Goal: Information Seeking & Learning: Learn about a topic

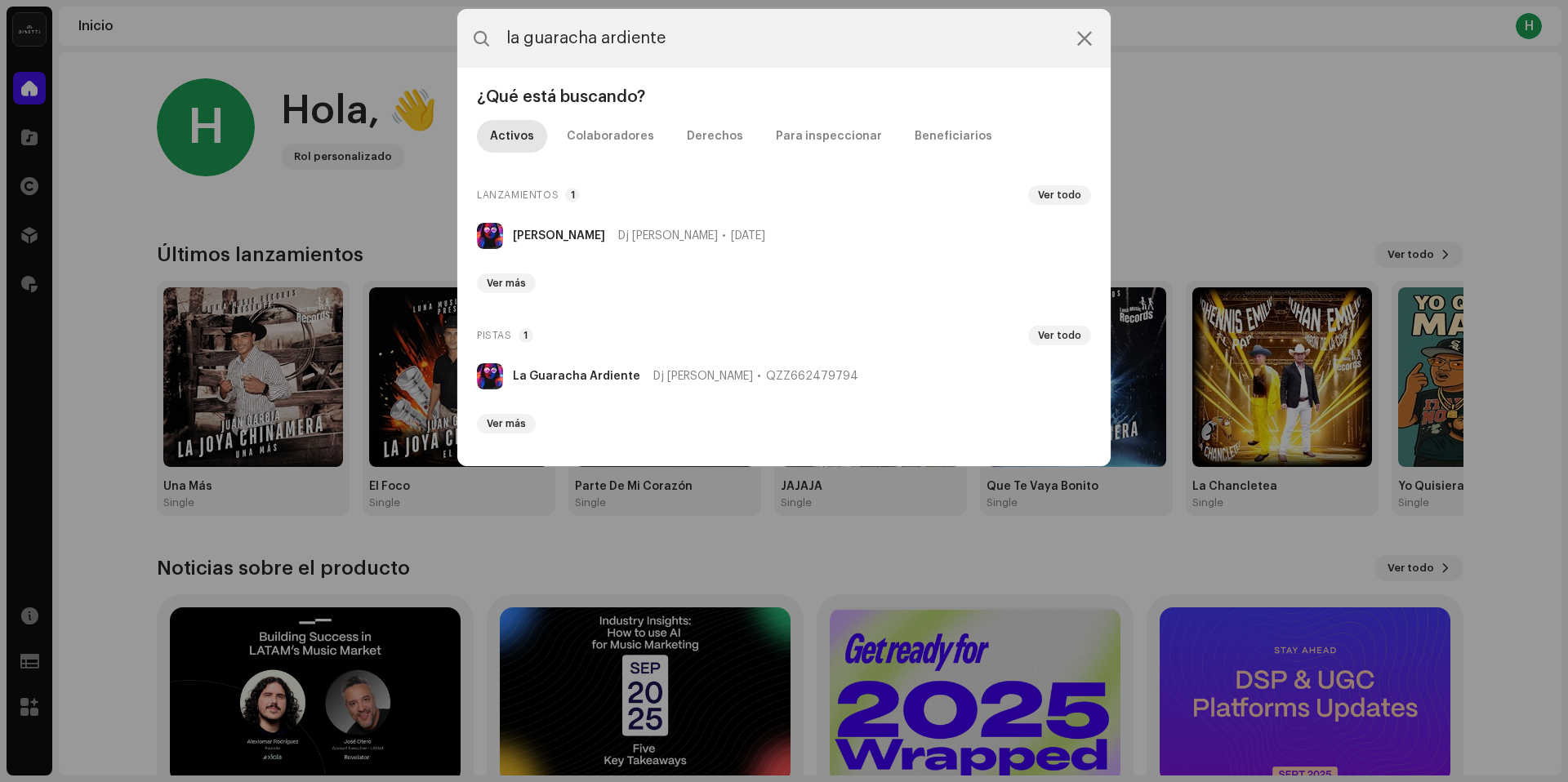
click at [1080, 42] on icon at bounding box center [1084, 38] width 14 height 13
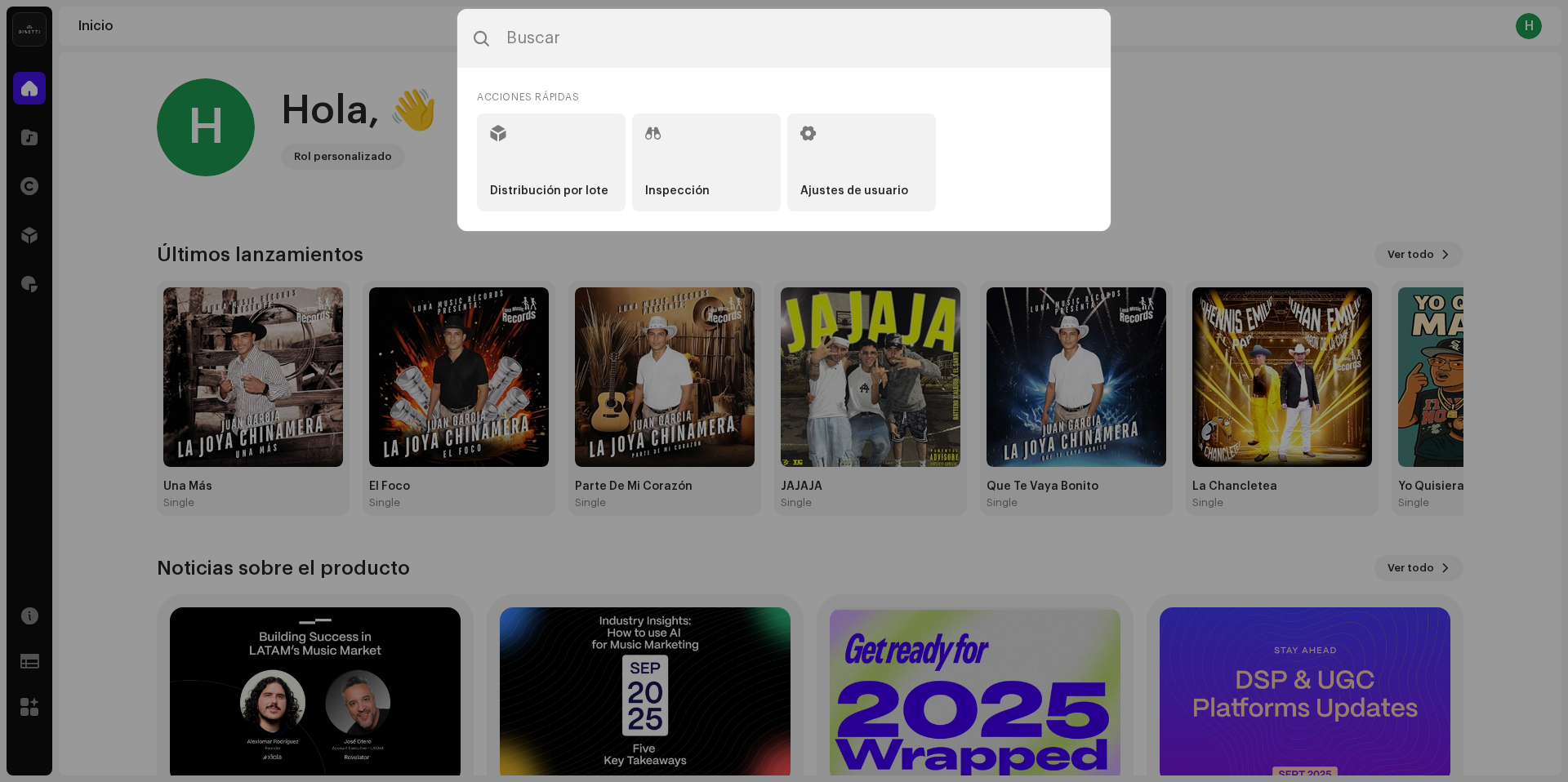
click at [274, 273] on div "Acciones rápidas Distribución por lote Inspección Ajustes de usuario" at bounding box center [784, 391] width 1568 height 782
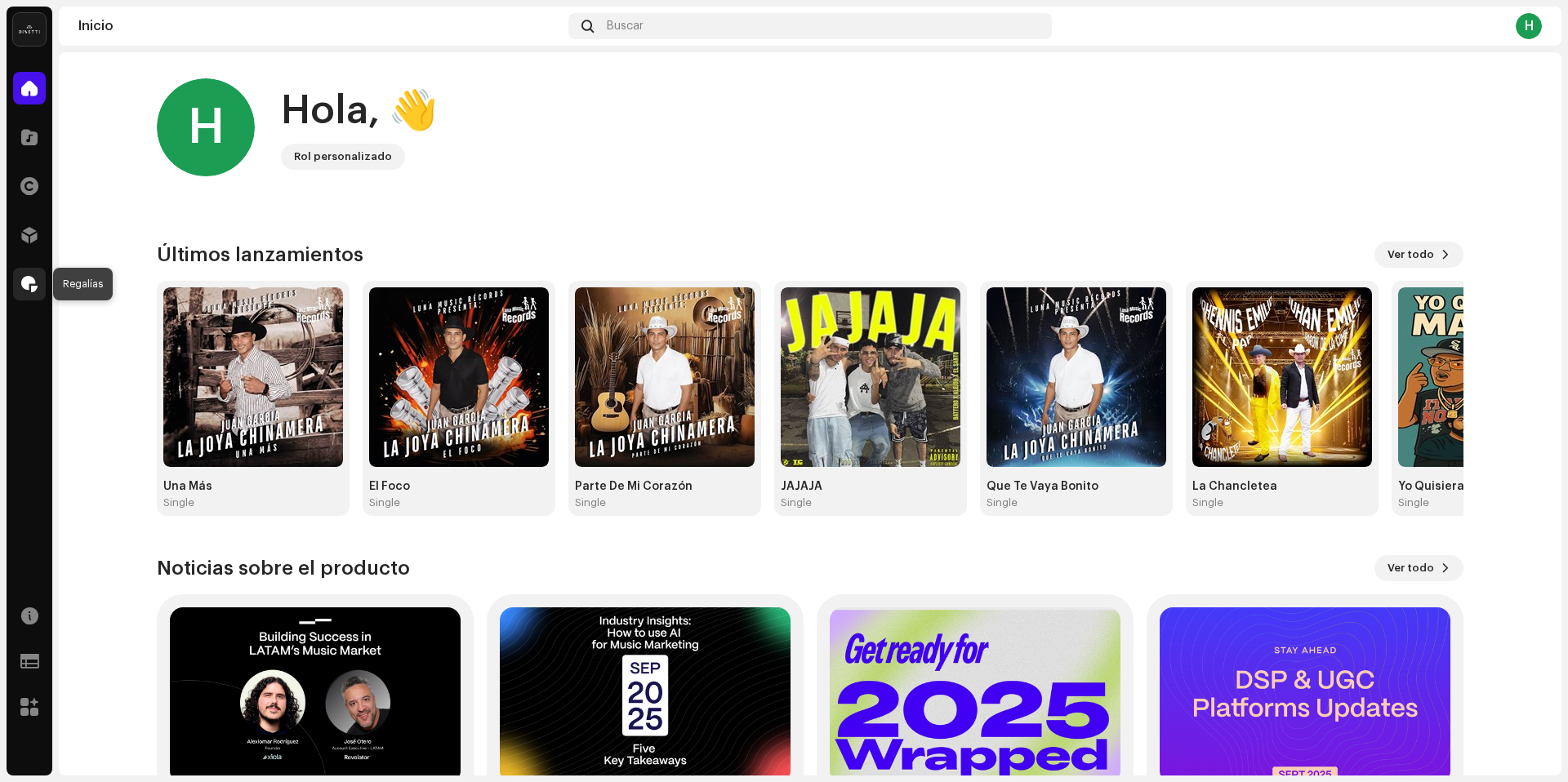
click at [17, 284] on div at bounding box center [29, 284] width 33 height 33
click at [31, 281] on span at bounding box center [29, 284] width 16 height 13
click at [31, 283] on span at bounding box center [29, 284] width 16 height 13
click at [44, 224] on div at bounding box center [29, 235] width 33 height 33
click at [29, 284] on span at bounding box center [29, 284] width 16 height 13
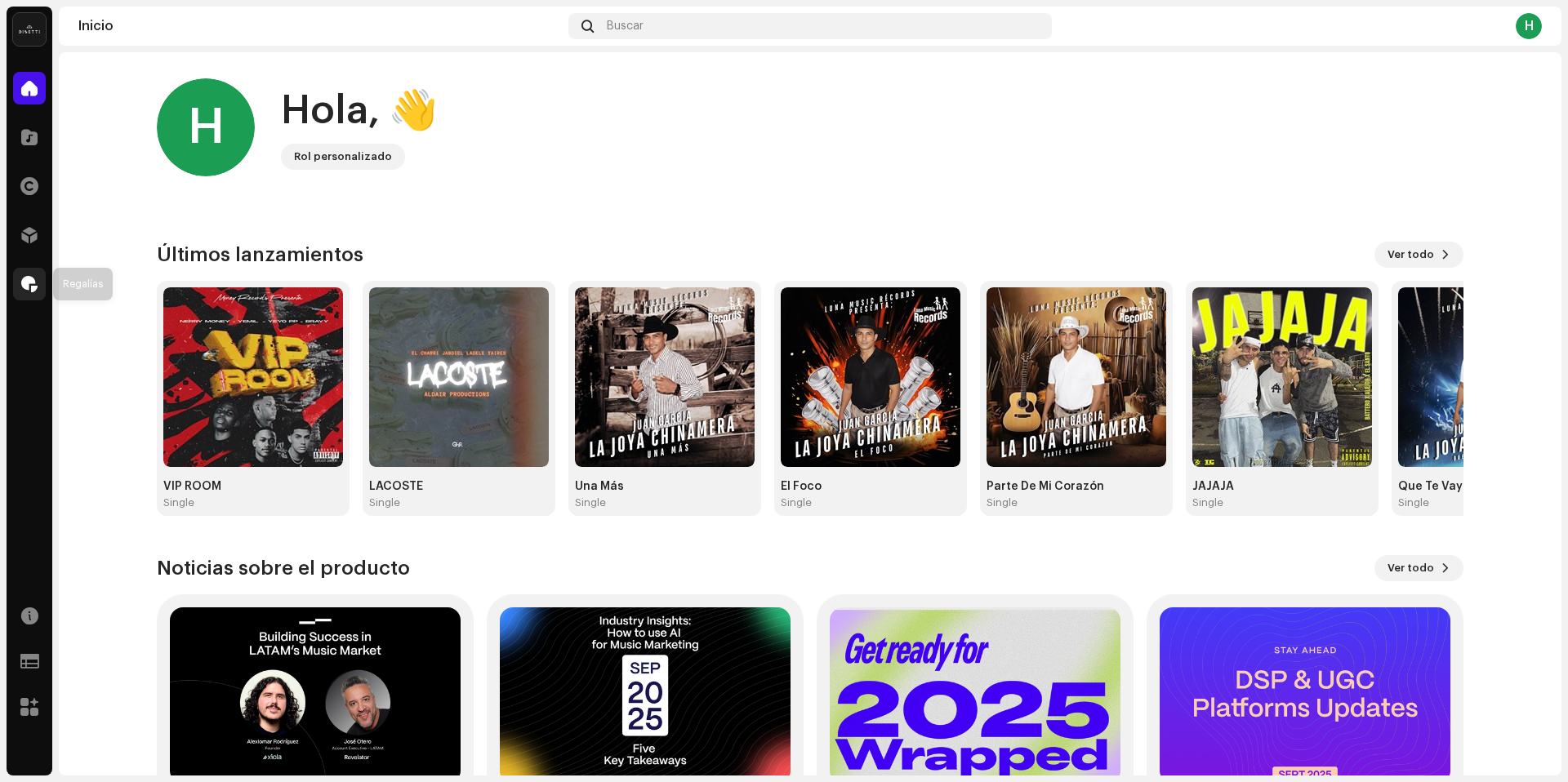
click at [23, 280] on span at bounding box center [29, 284] width 16 height 13
click at [26, 297] on div at bounding box center [29, 284] width 33 height 33
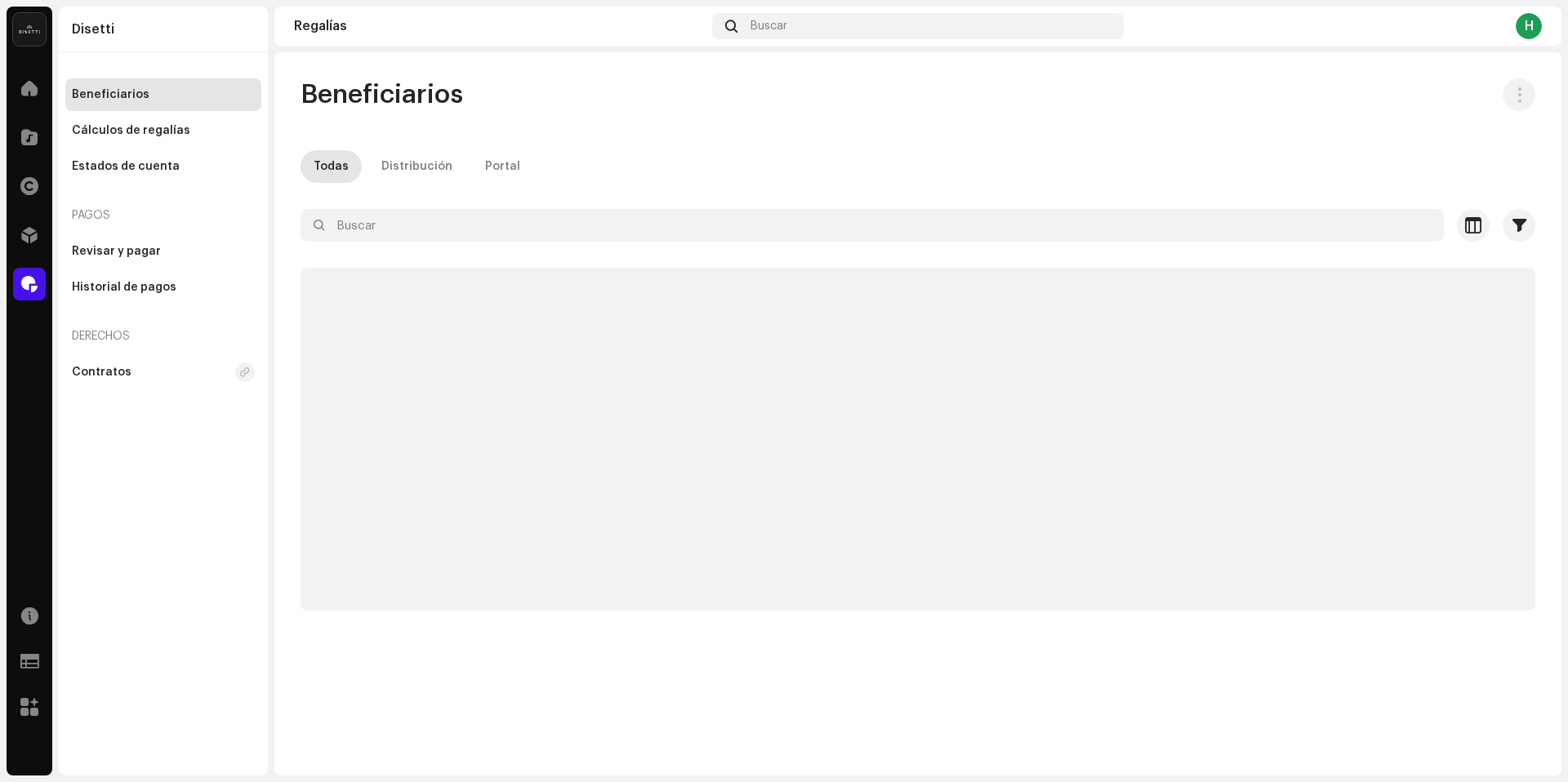
click at [29, 292] on div at bounding box center [29, 284] width 33 height 33
click at [515, 201] on div "Beneficiarios Todas Distribución Portal Seleccionado 0 Seleccionar todo Opcione…" at bounding box center [918, 345] width 1286 height 533
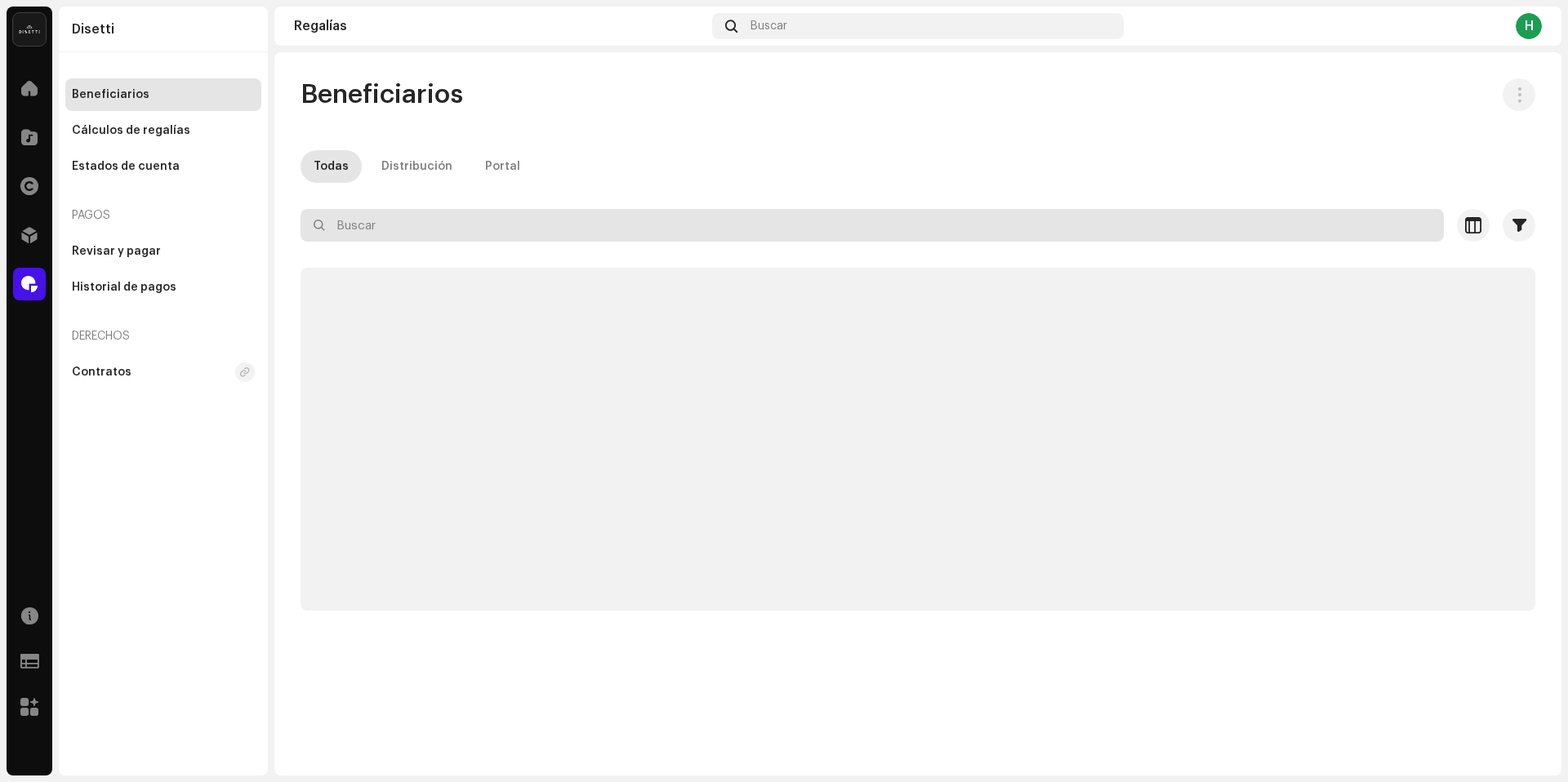
click at [507, 210] on input "text" at bounding box center [871, 225] width 1143 height 33
click at [502, 216] on input "text" at bounding box center [871, 225] width 1143 height 33
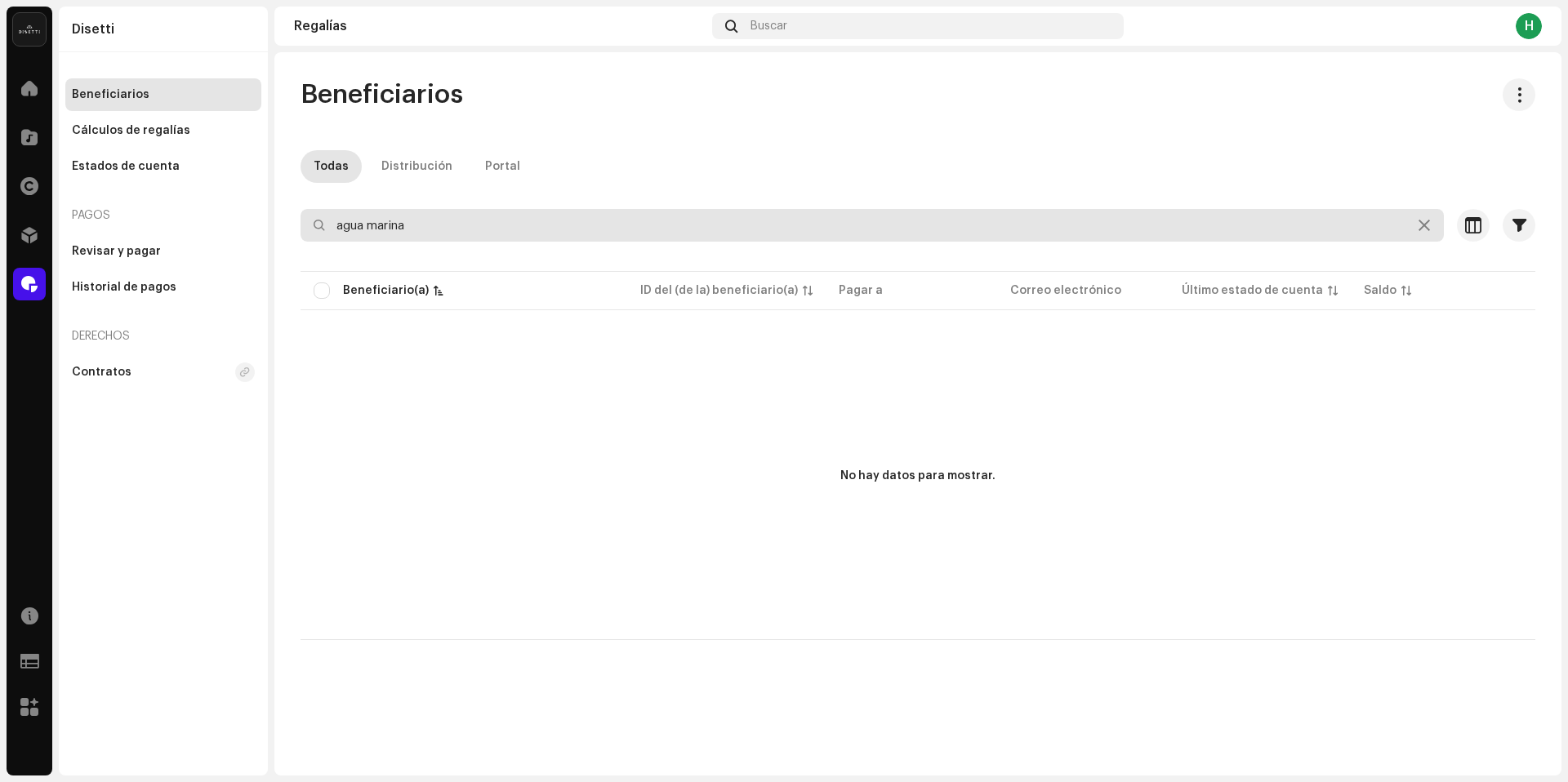
click at [421, 226] on input "agua marina" at bounding box center [871, 225] width 1143 height 33
type input "agua marina"
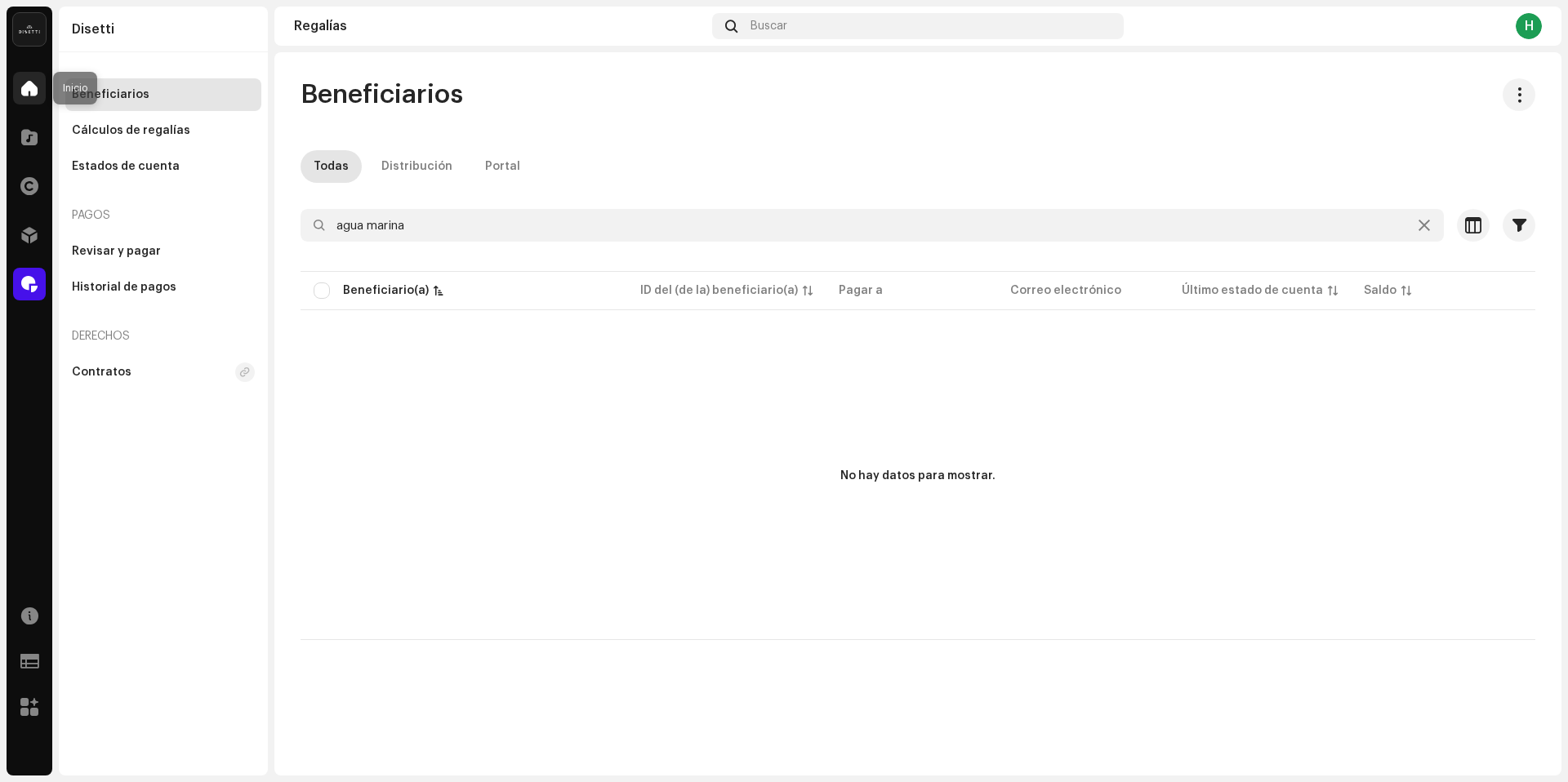
click at [23, 87] on span at bounding box center [29, 88] width 16 height 13
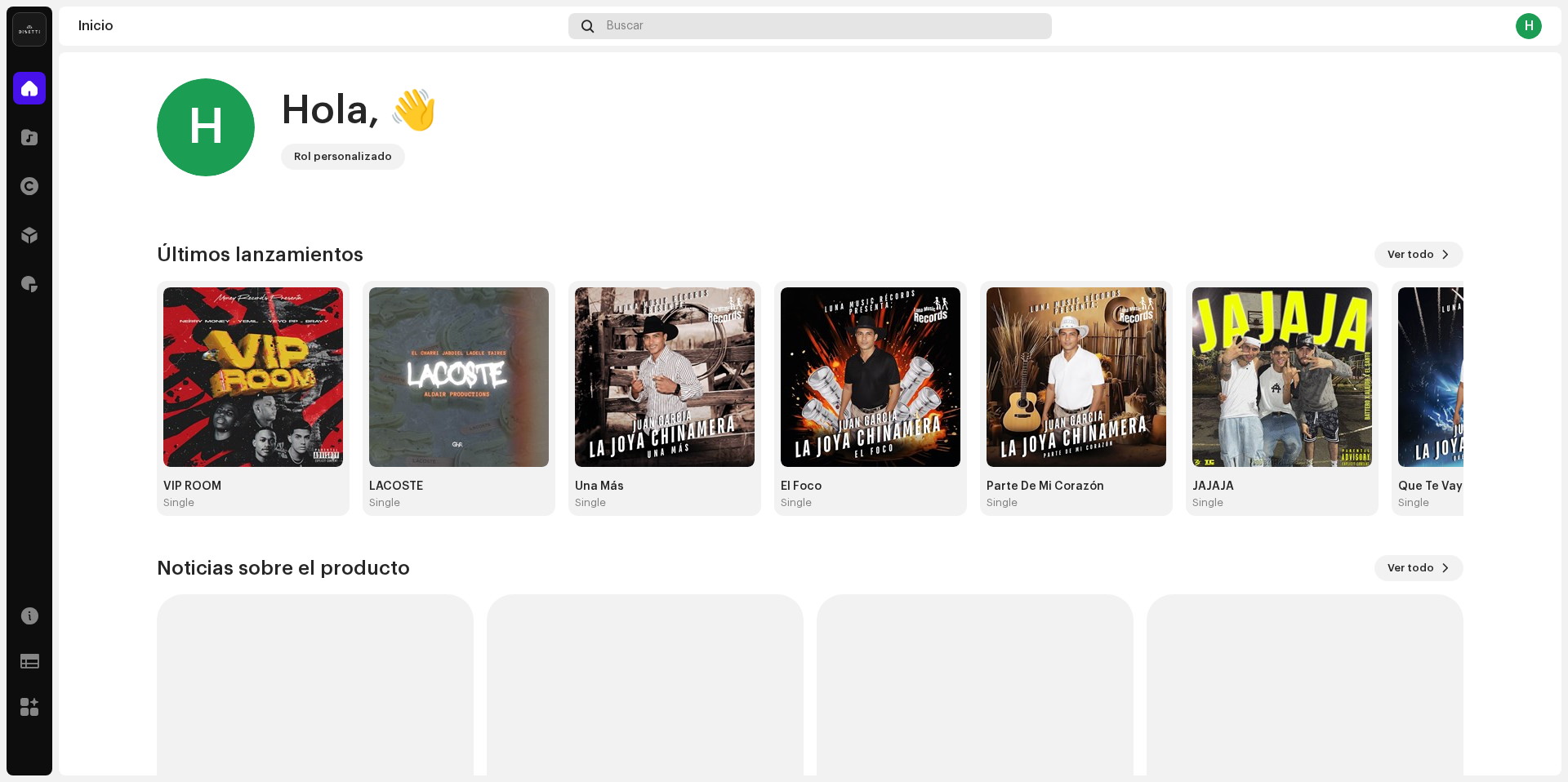
click at [633, 36] on div "Buscar" at bounding box center [810, 26] width 484 height 26
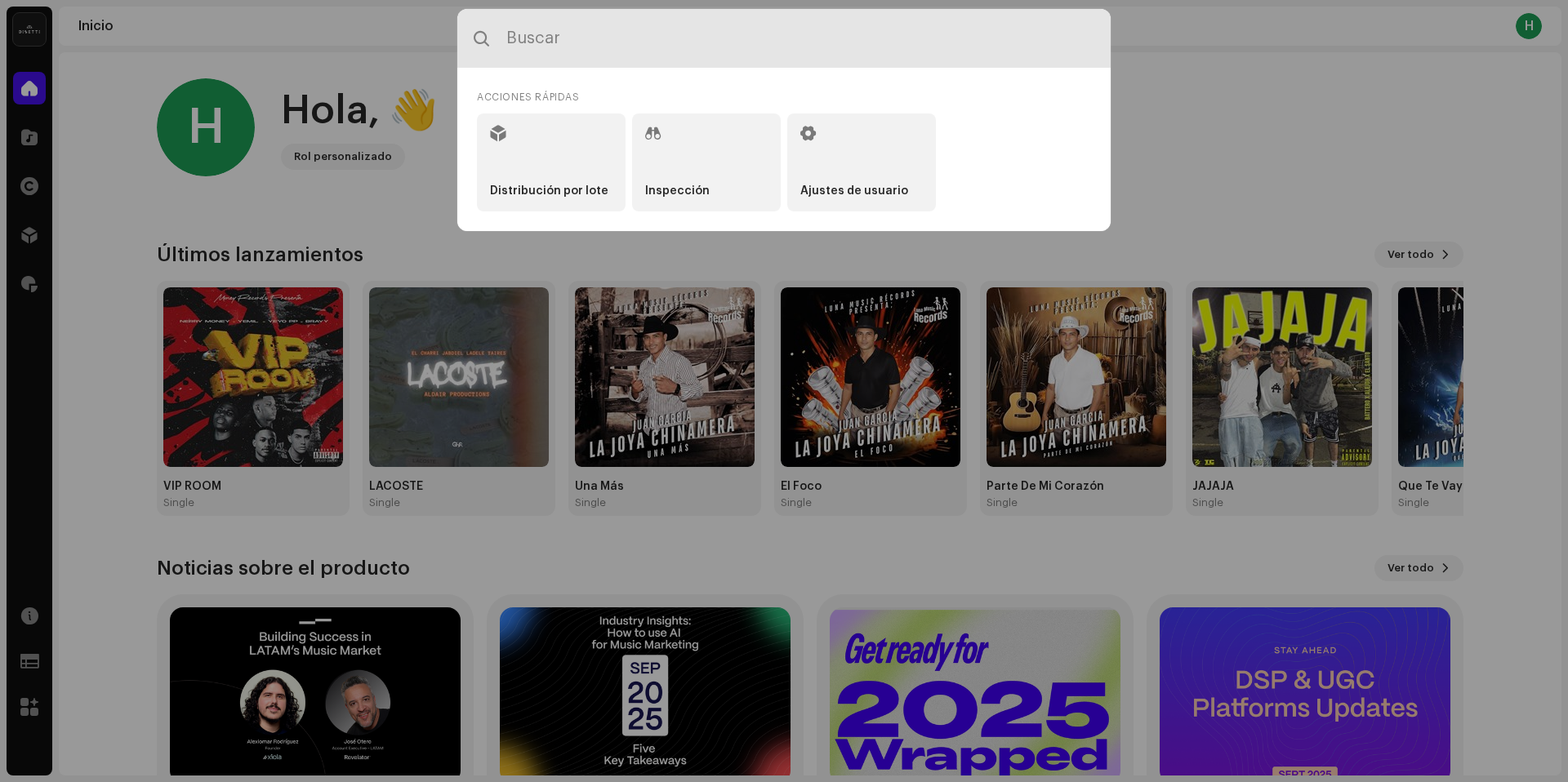
click at [638, 24] on input "text" at bounding box center [783, 38] width 653 height 59
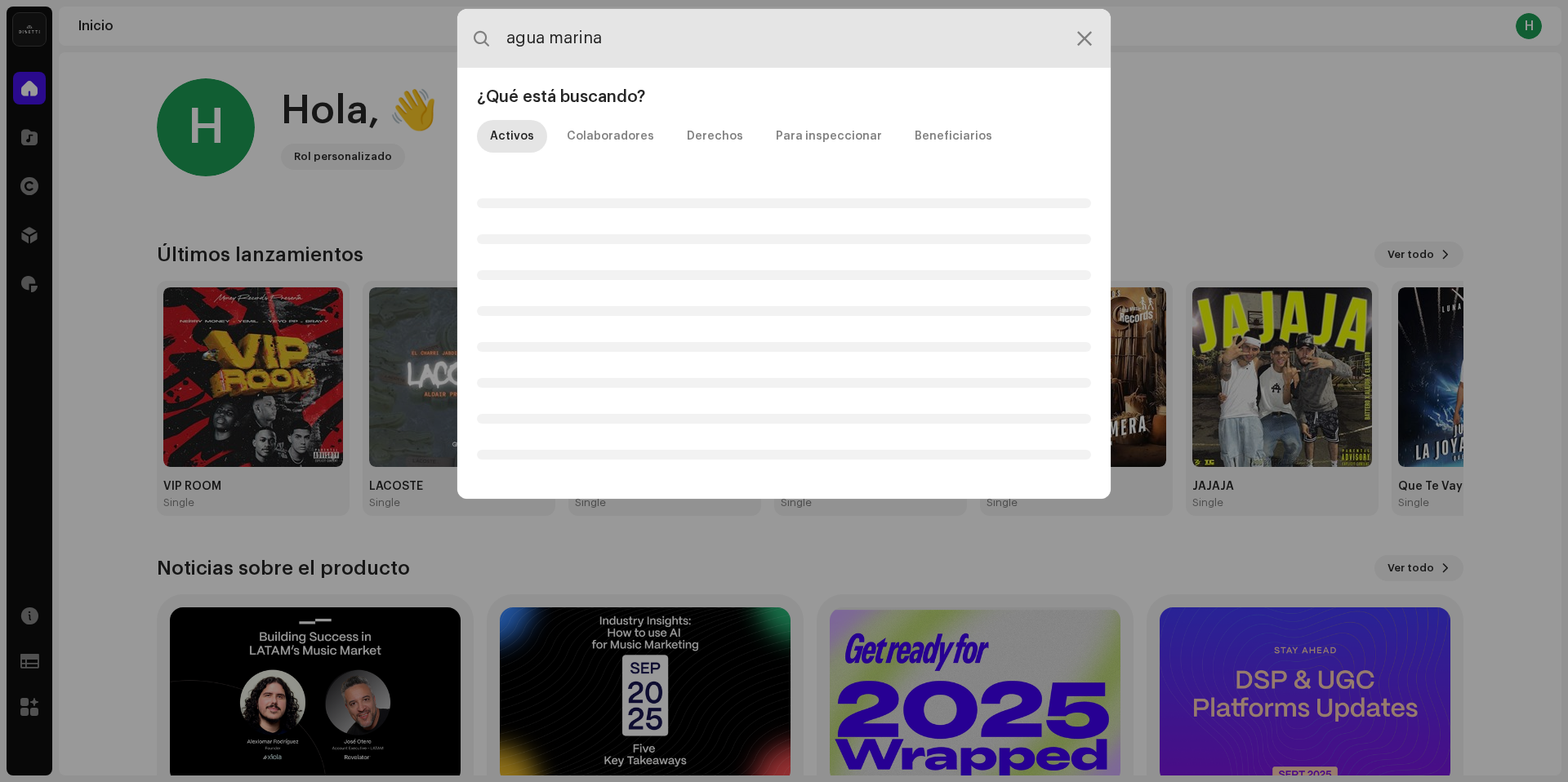
type input "agua marina"
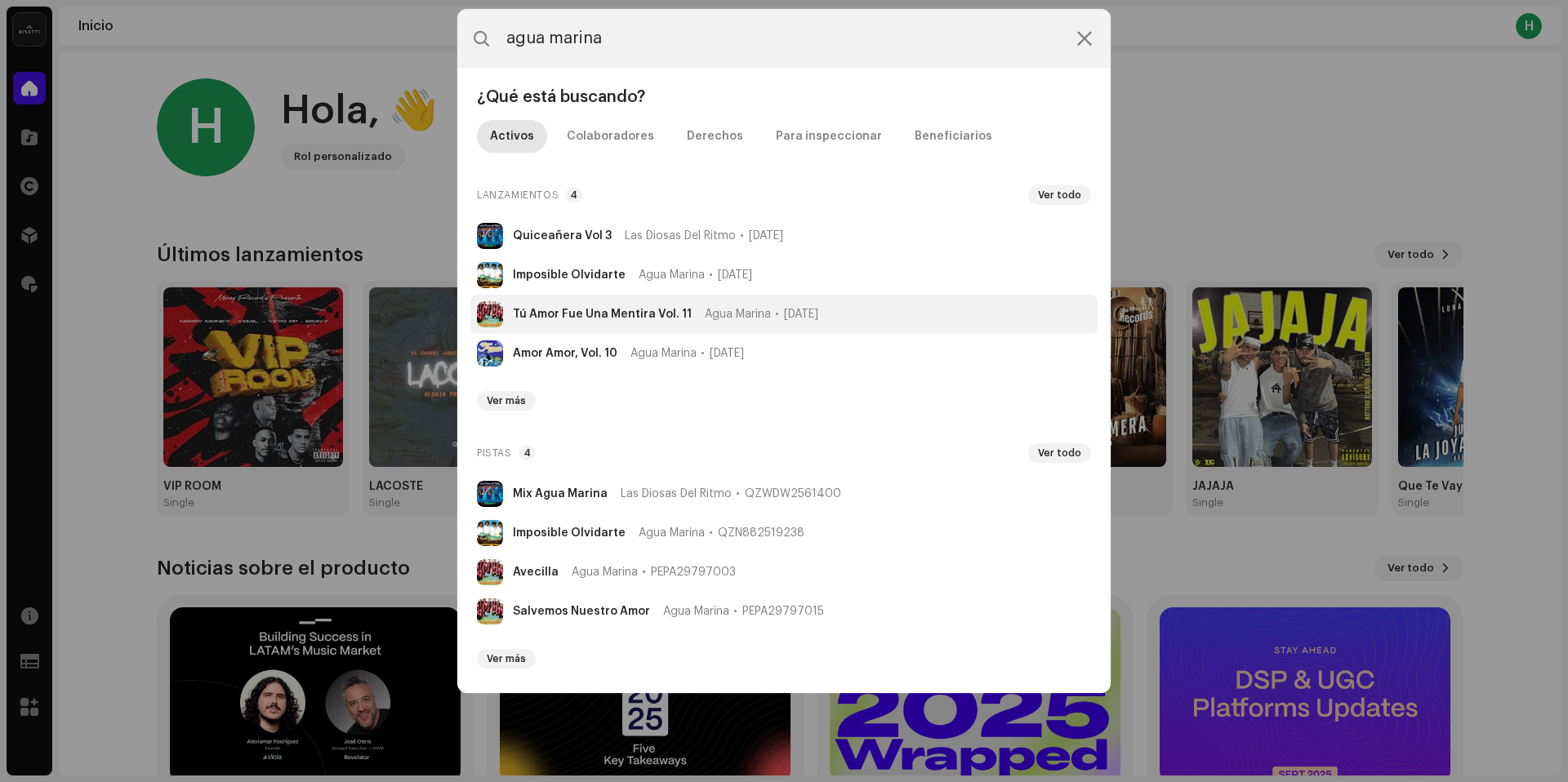
click at [768, 308] on div "Agua Marina 1 ene 1997" at bounding box center [761, 314] width 113 height 13
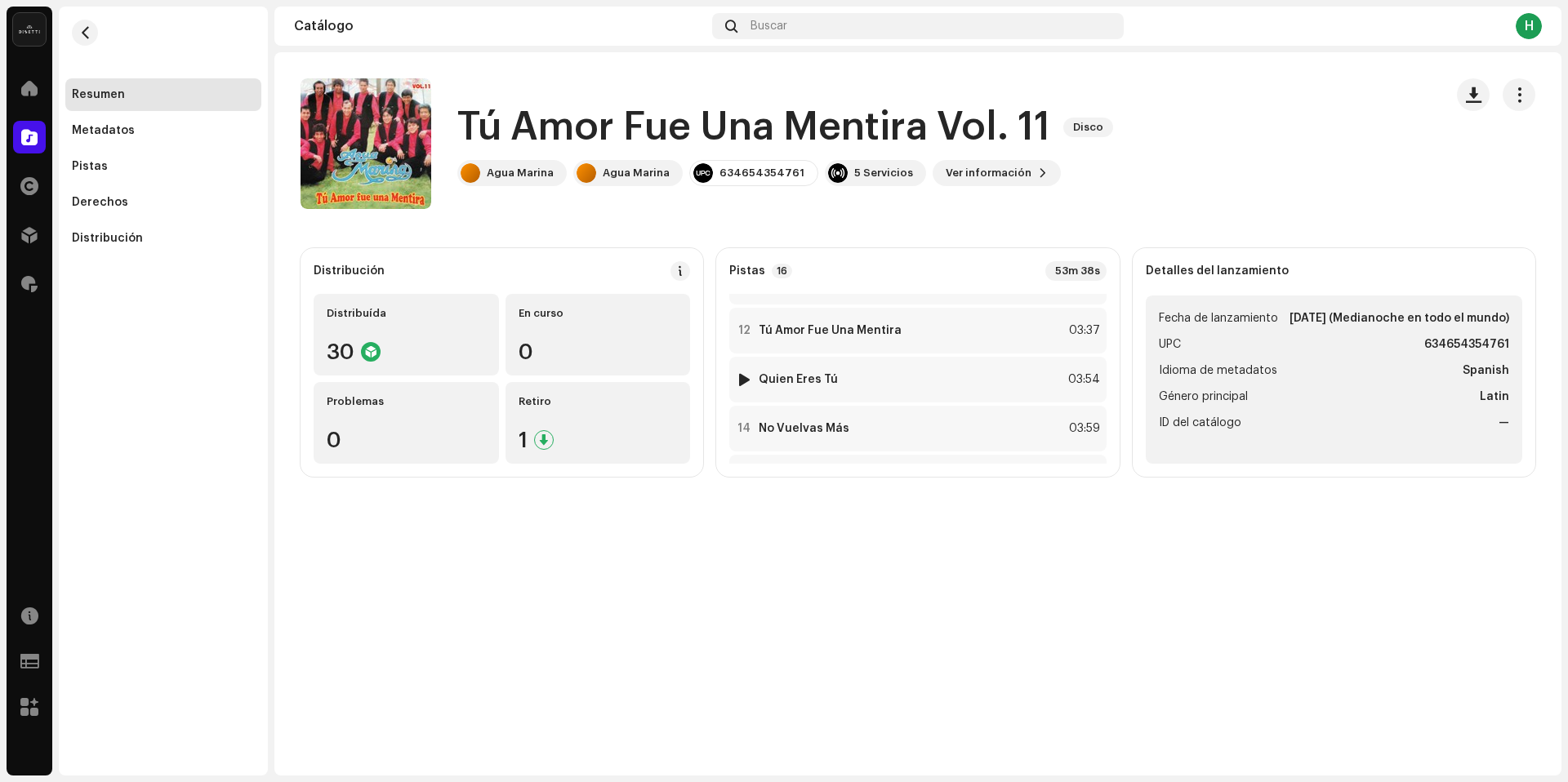
scroll to position [528, 0]
click at [937, 337] on div "12 Tú Amor Fue Una Mentira 03:37" at bounding box center [917, 327] width 377 height 45
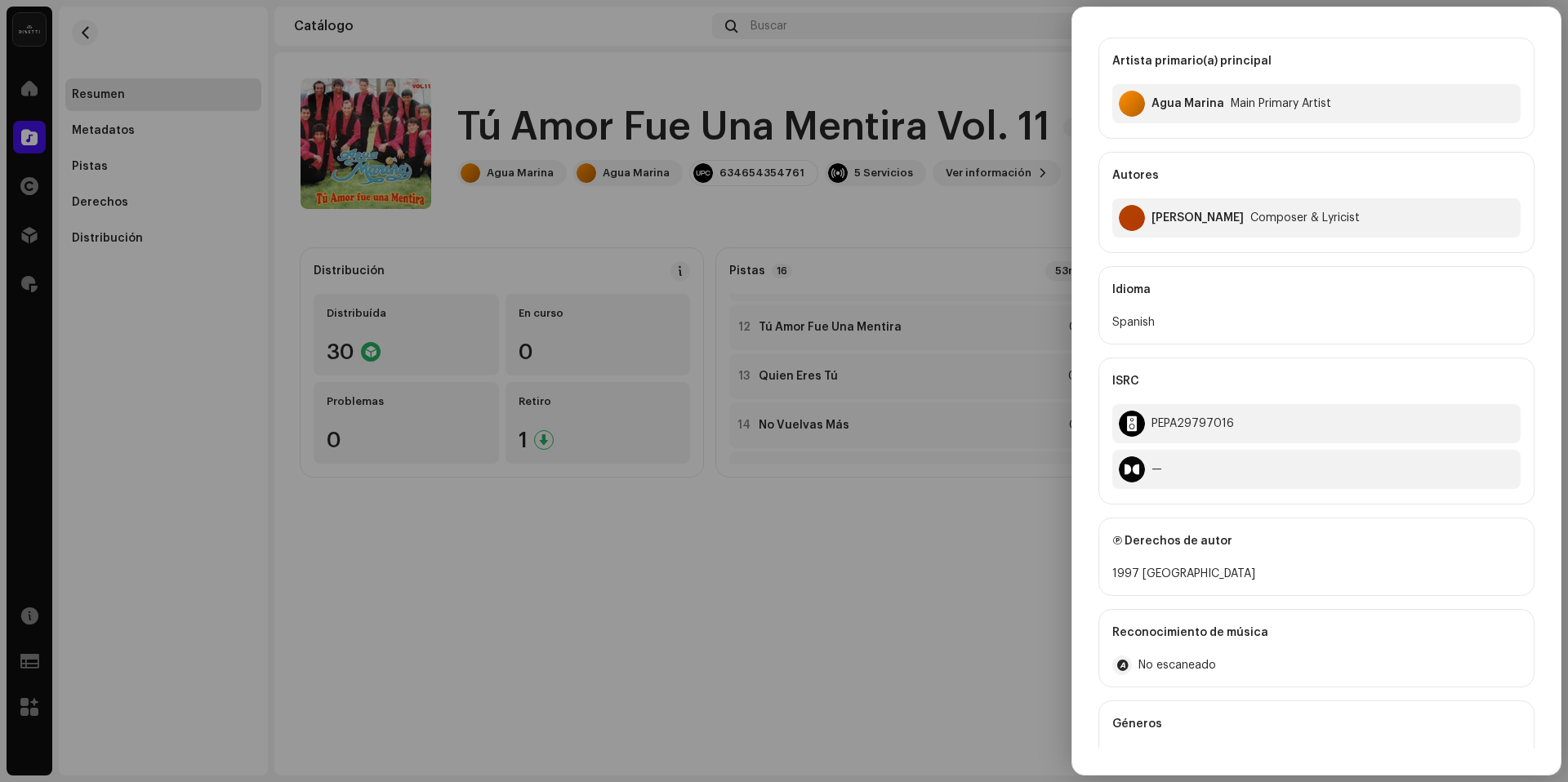
scroll to position [225, 0]
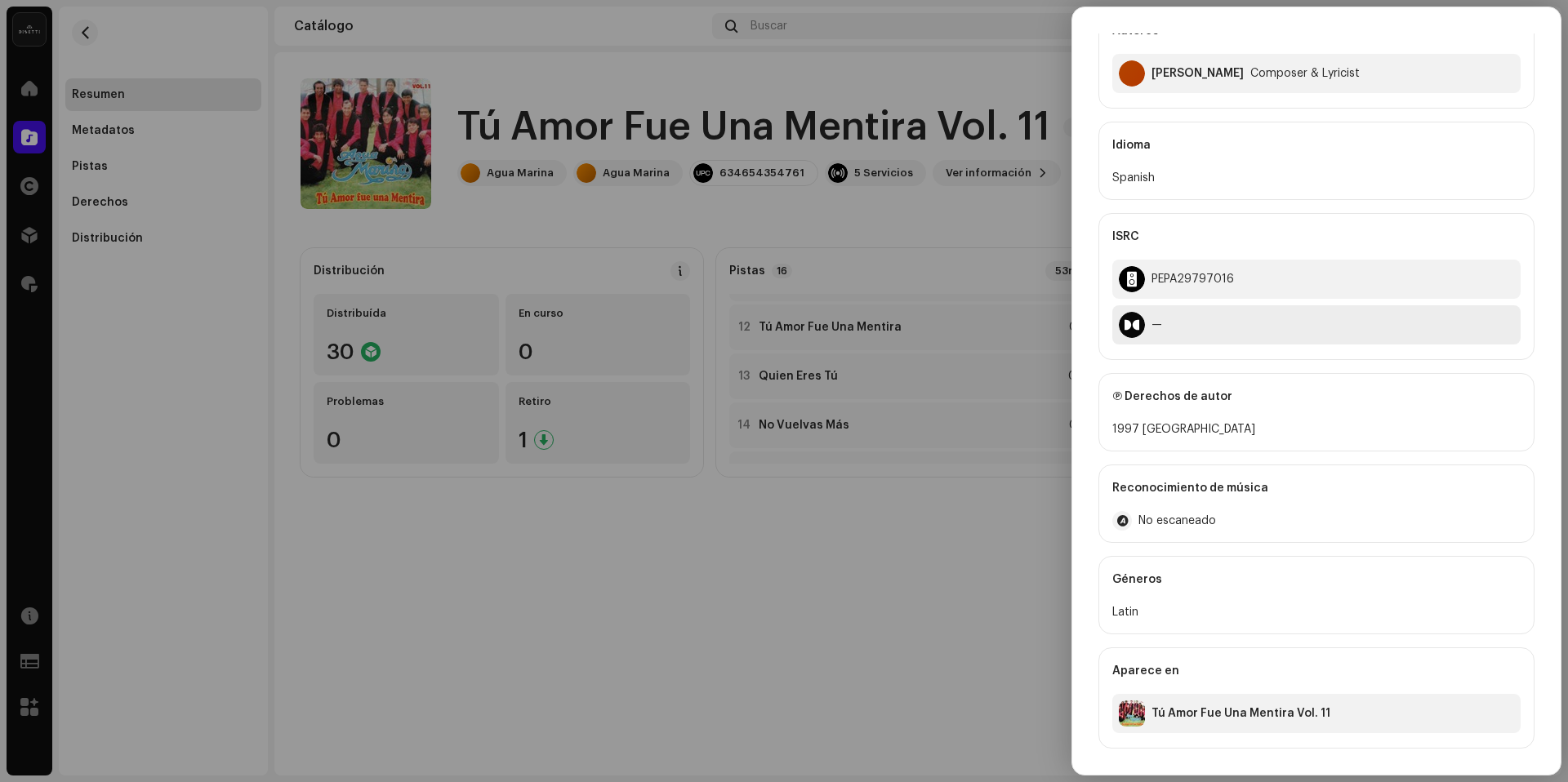
click at [1127, 327] on div at bounding box center [1131, 324] width 26 height 26
click at [989, 576] on div at bounding box center [784, 391] width 1568 height 782
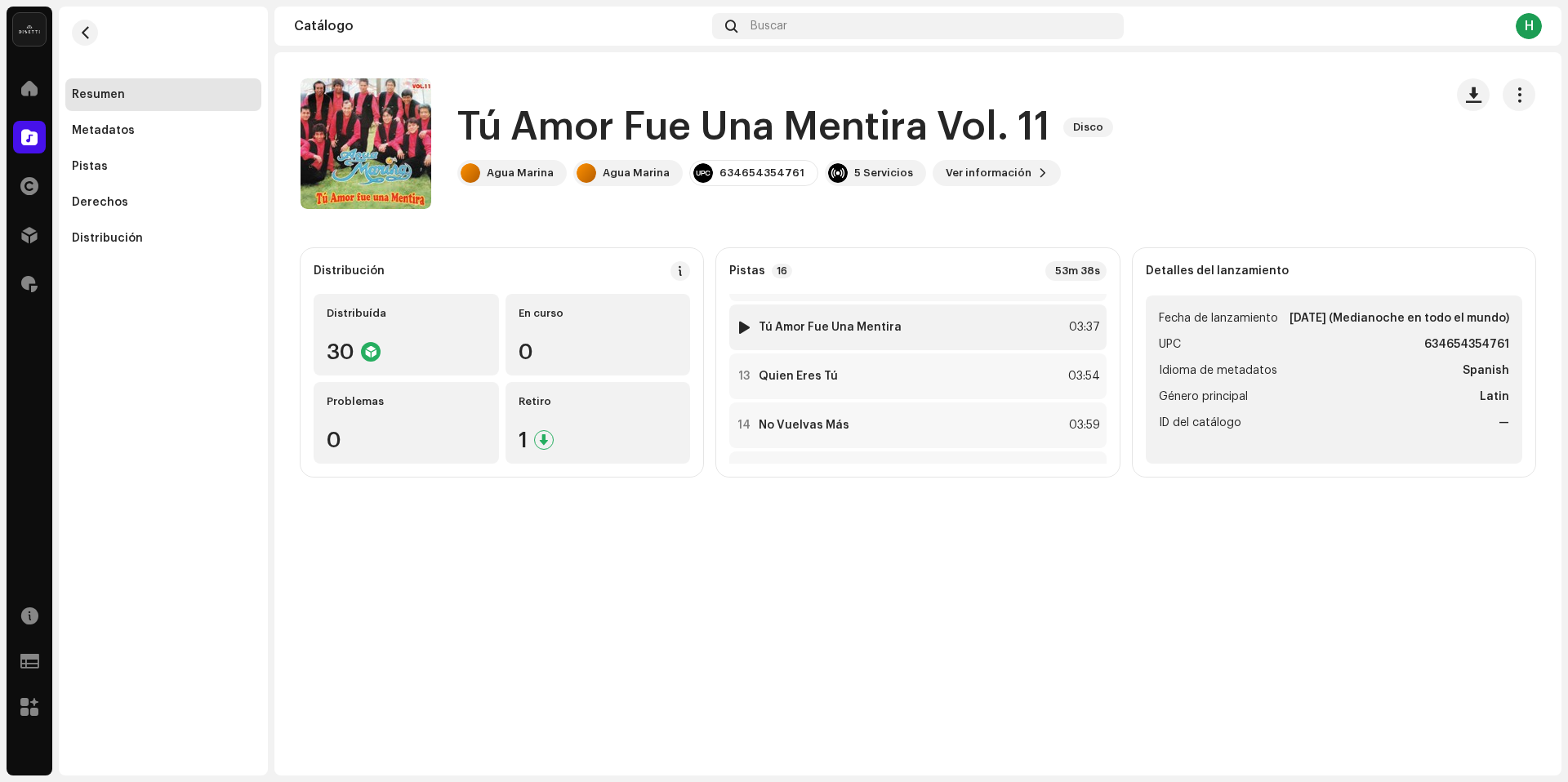
click at [960, 324] on div "12 Tú Amor Fue Una Mentira 03:37" at bounding box center [917, 327] width 377 height 45
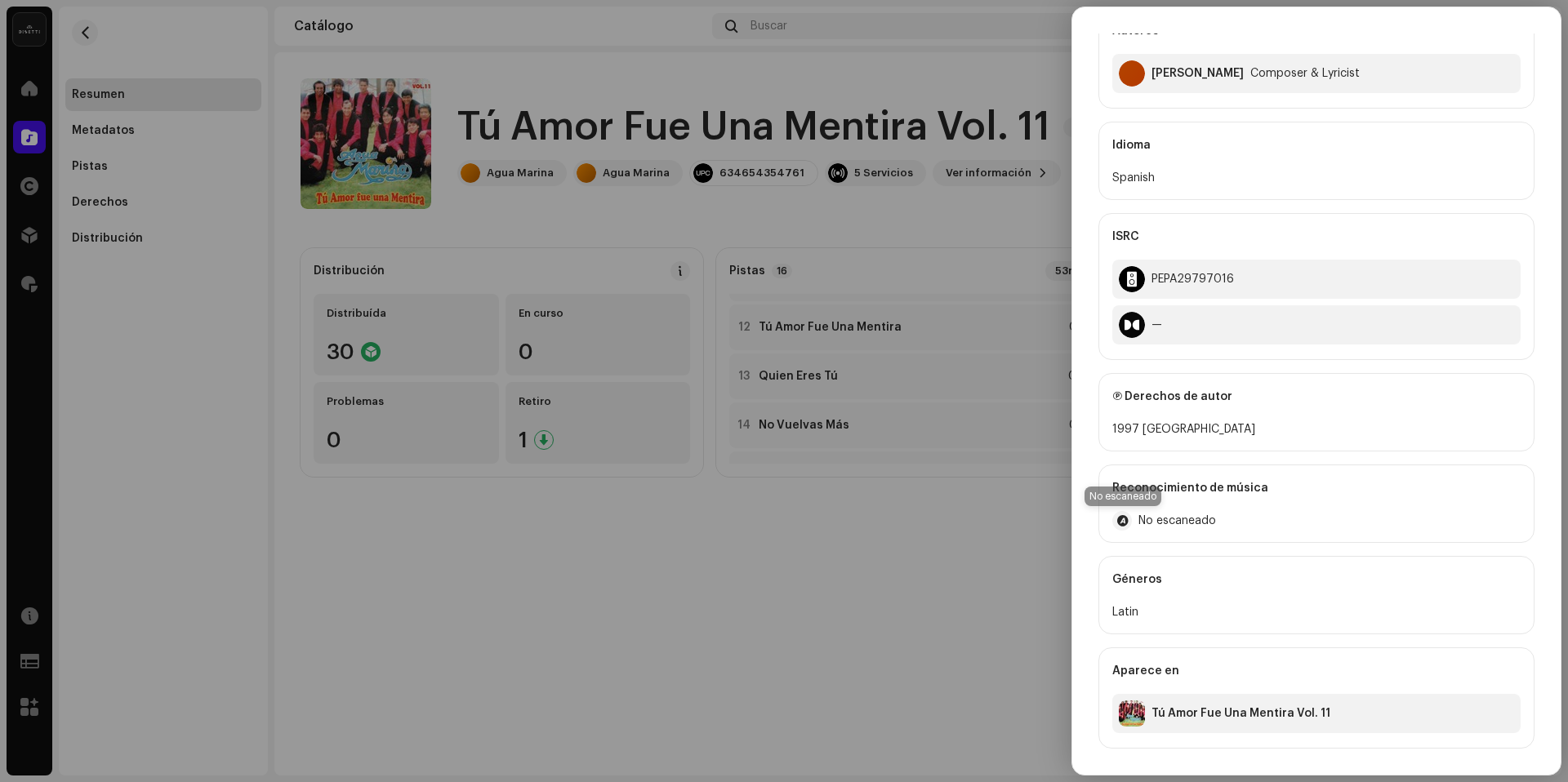
click at [1123, 527] on div at bounding box center [1122, 521] width 20 height 20
click at [1180, 521] on span "No escaneado" at bounding box center [1177, 520] width 78 height 13
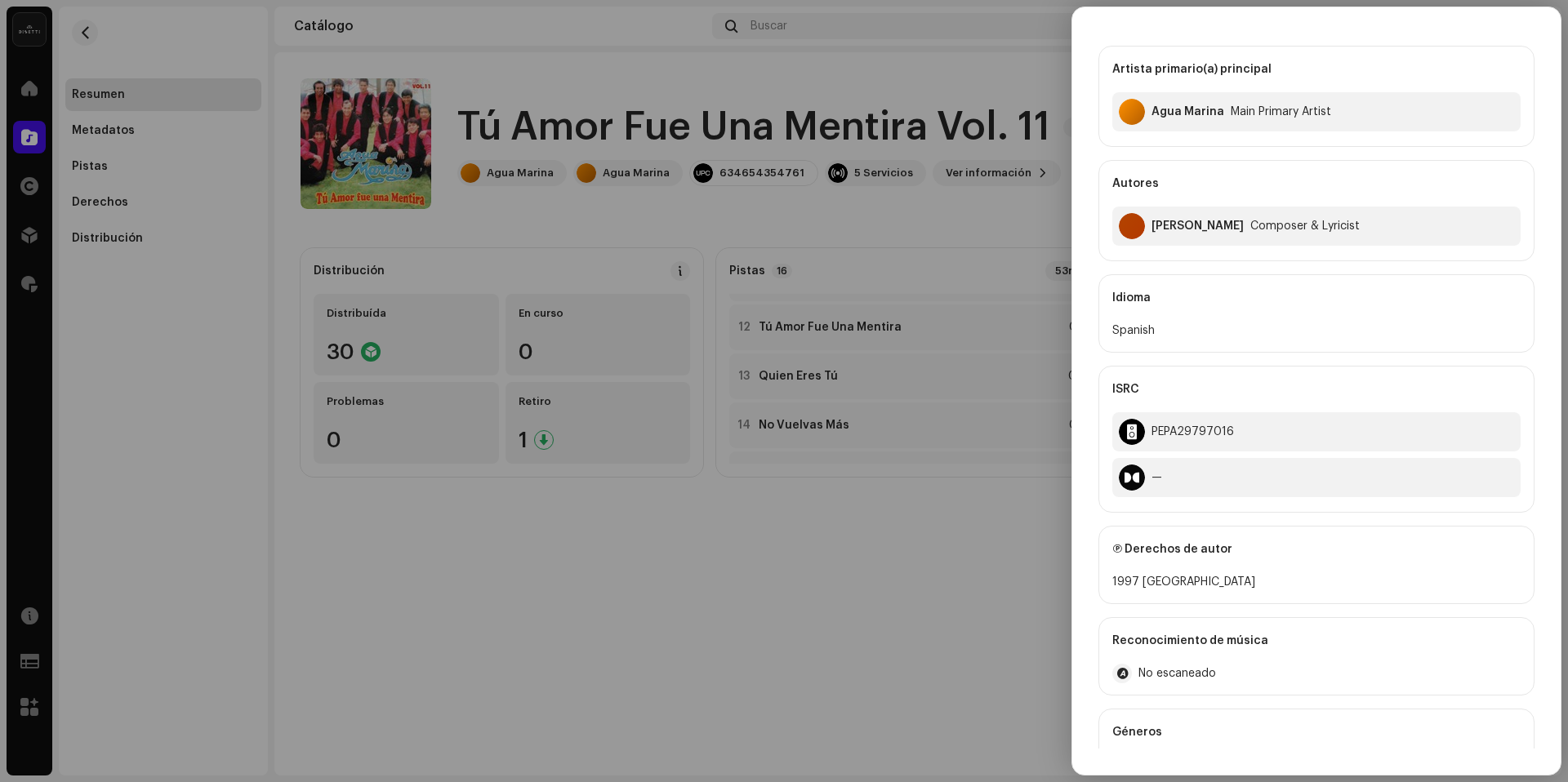
scroll to position [0, 0]
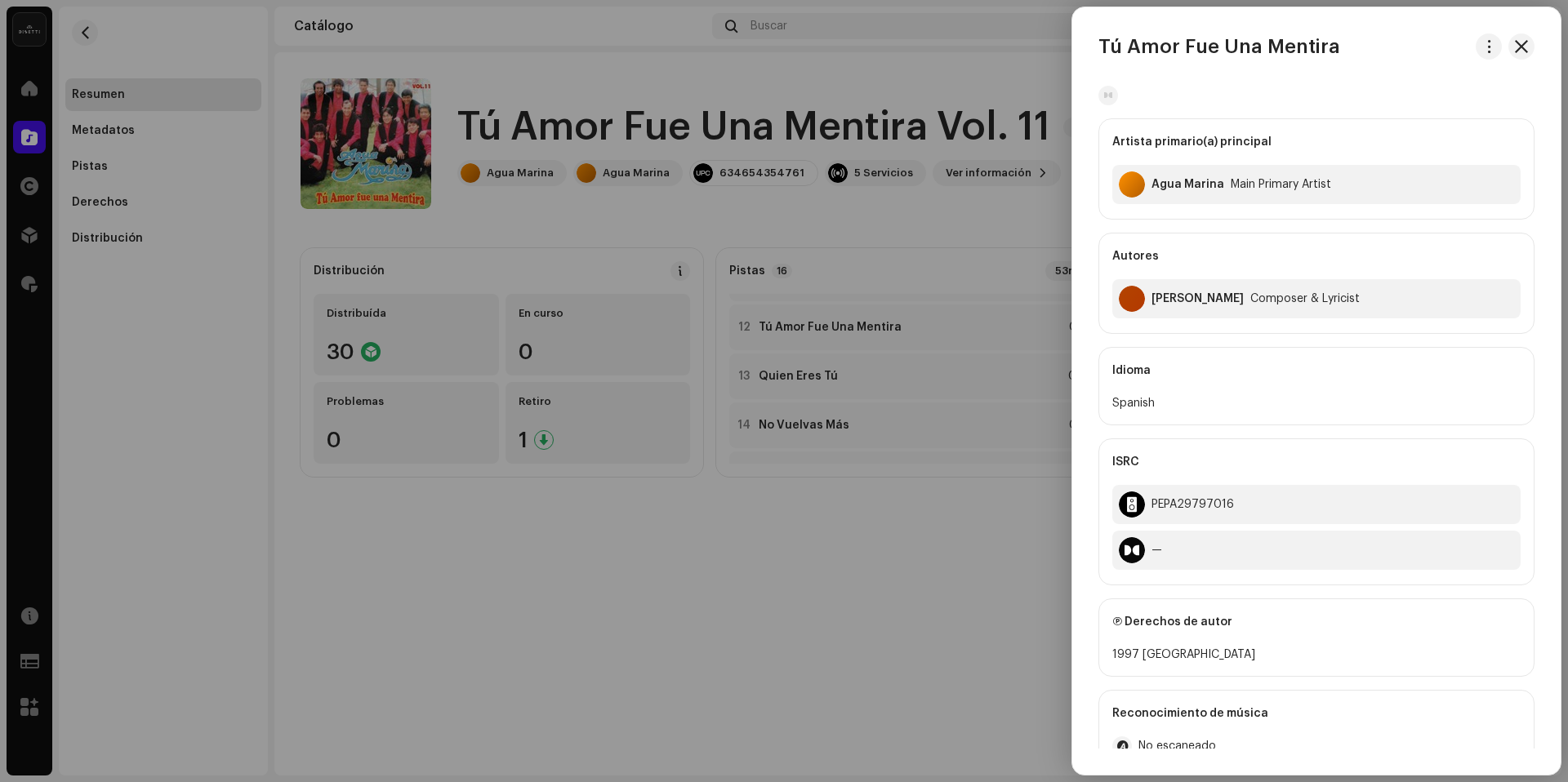
click at [680, 244] on div at bounding box center [784, 391] width 1568 height 782
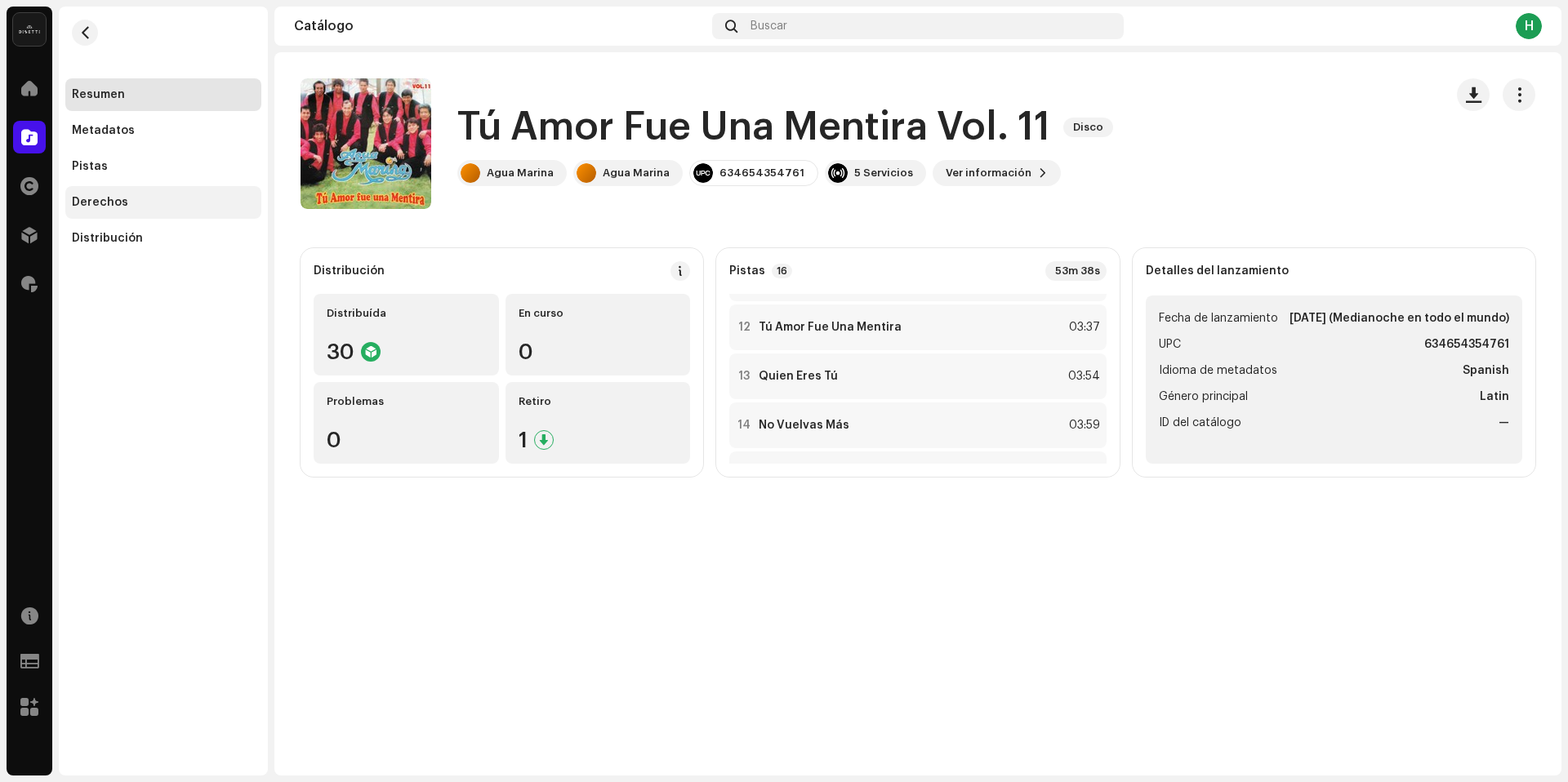
click at [213, 197] on div "Derechos" at bounding box center [163, 202] width 183 height 13
